Goal: Task Accomplishment & Management: Manage account settings

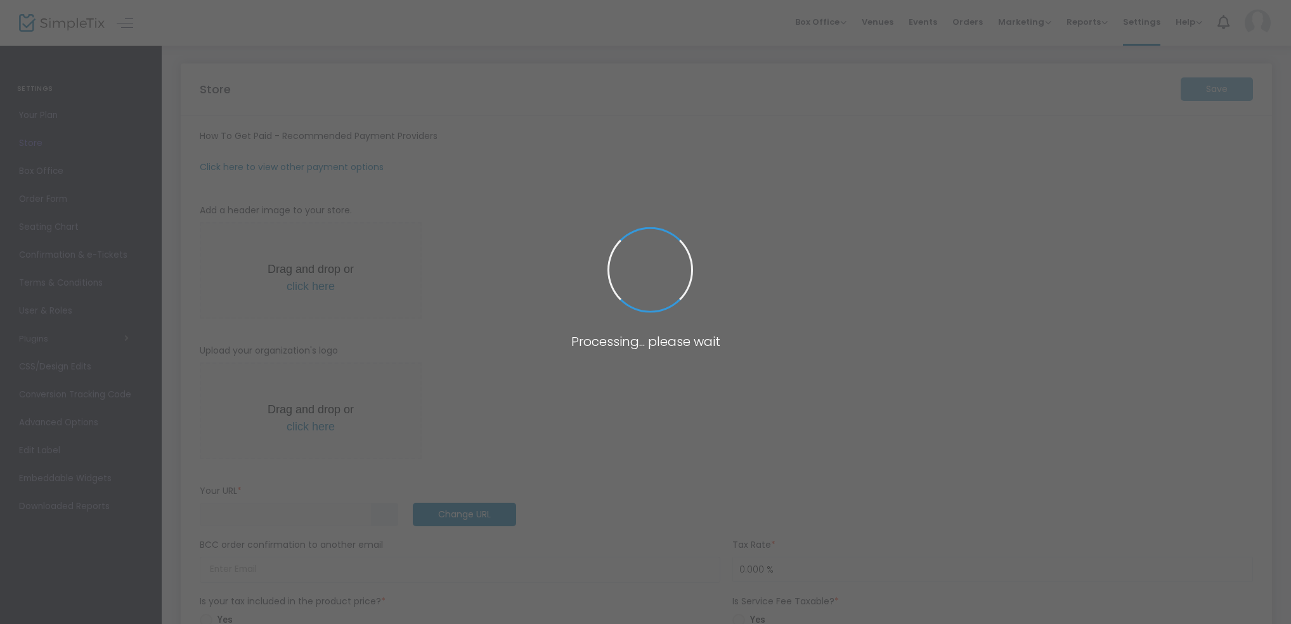
type input "[URL]"
type input "[EMAIL_ADDRESS][DOMAIN_NAME]"
type input "7.000 %"
radio input "true"
type input "Command Decisions Wargames Center"
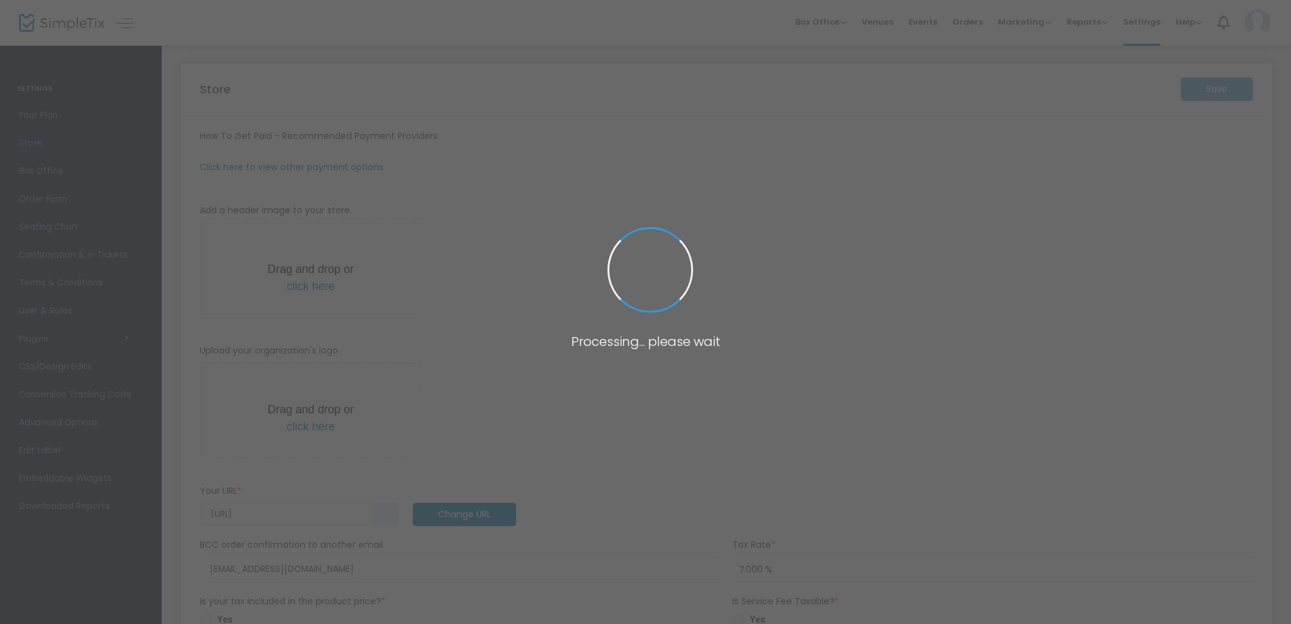
type input "[PHONE_NUMBER]"
type input "[DOMAIN_NAME][URL]"
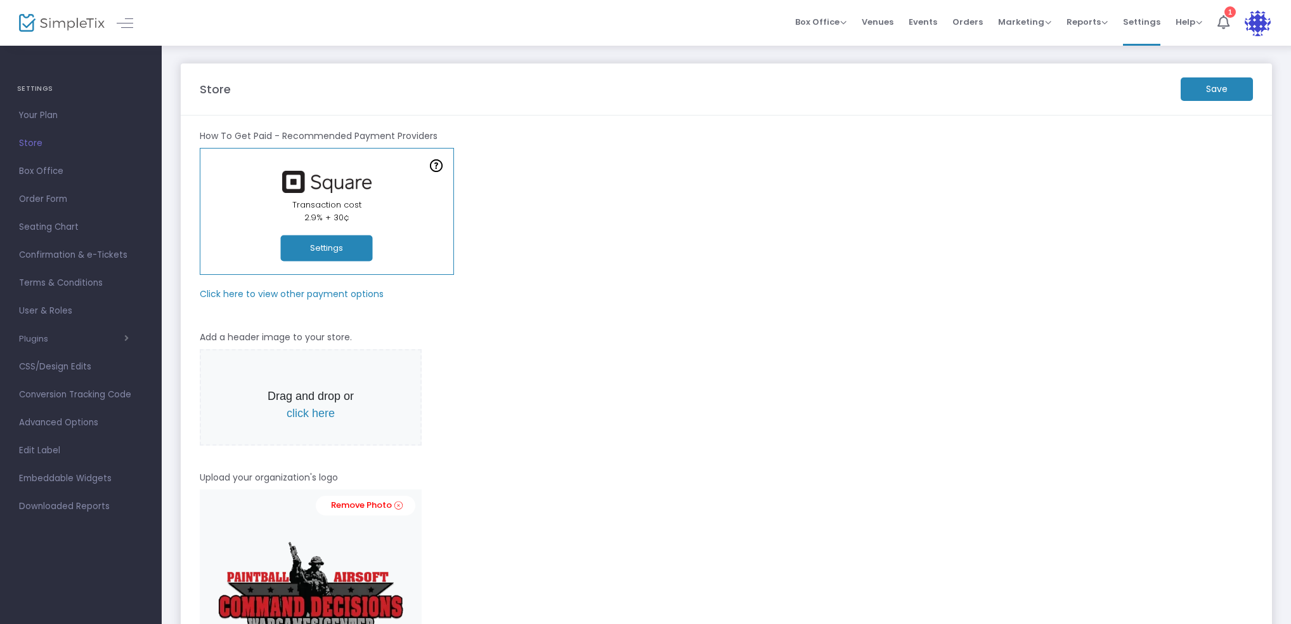
click at [51, 19] on img at bounding box center [62, 23] width 86 height 18
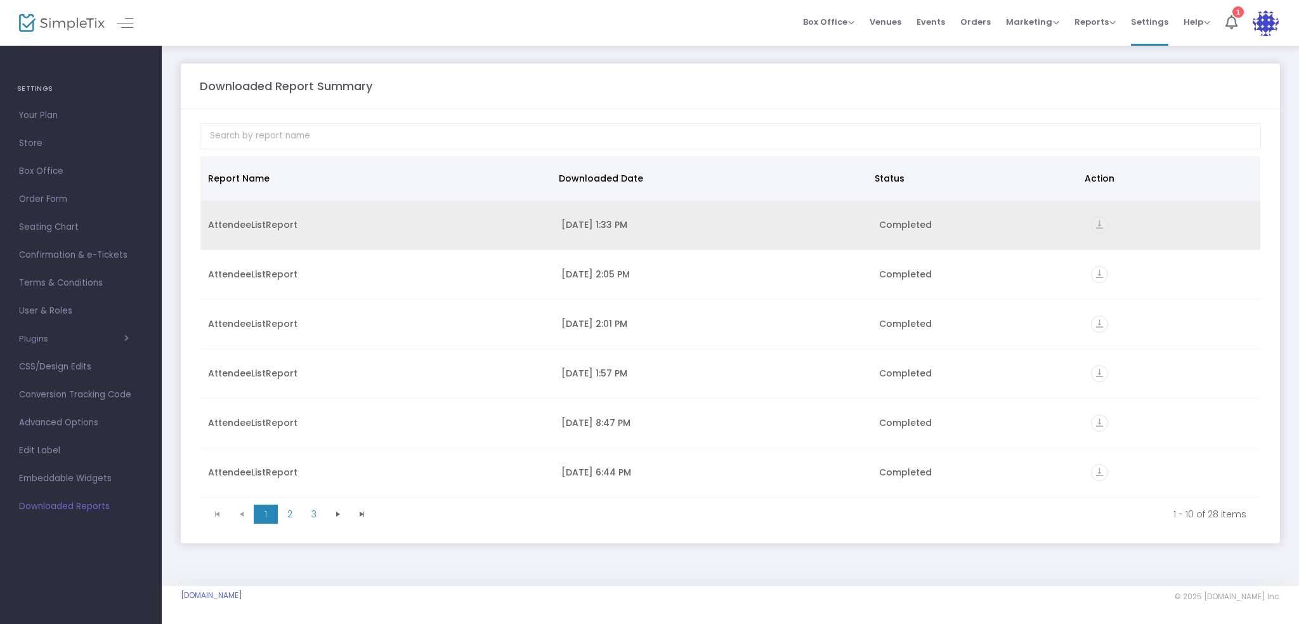
click at [1091, 221] on icon "vertical_align_bottom" at bounding box center [1099, 224] width 17 height 17
